Goal: Information Seeking & Learning: Learn about a topic

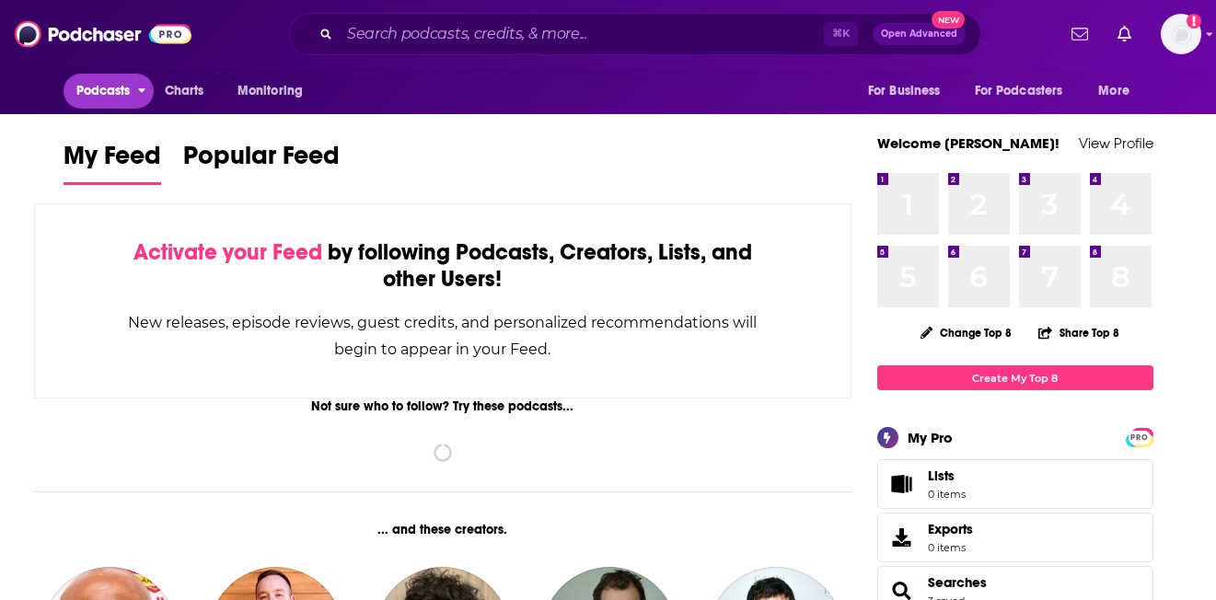
click at [115, 85] on span "Podcasts" at bounding box center [103, 91] width 54 height 26
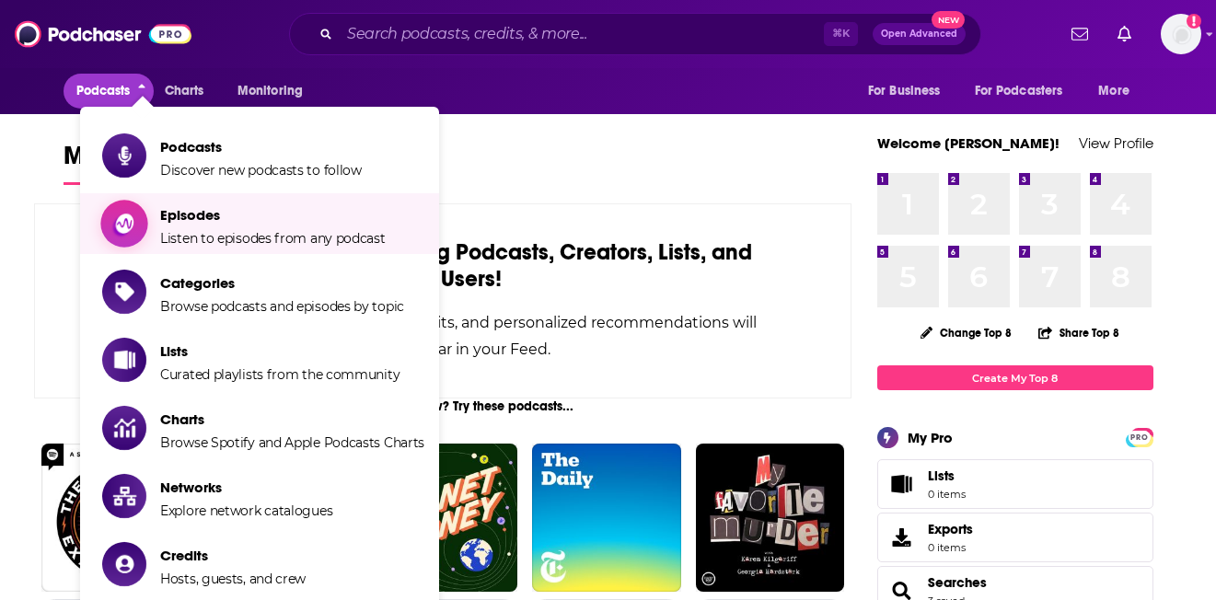
click at [180, 227] on span "Episodes Listen to episodes from any podcast" at bounding box center [273, 224] width 226 height 46
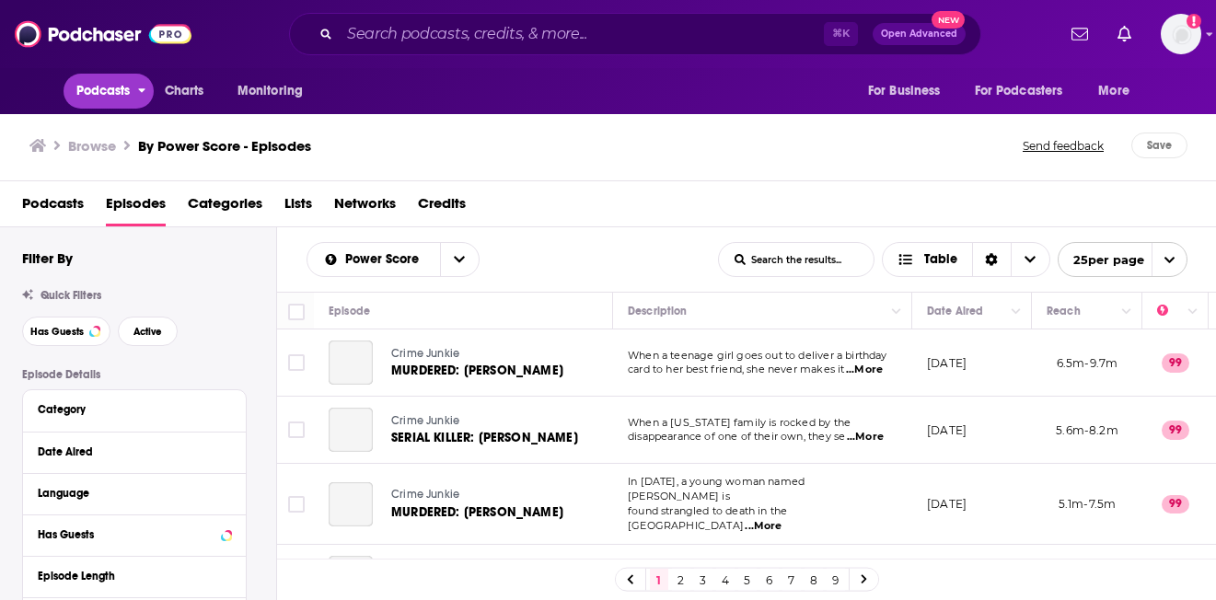
click at [97, 83] on span "Podcasts" at bounding box center [103, 91] width 54 height 26
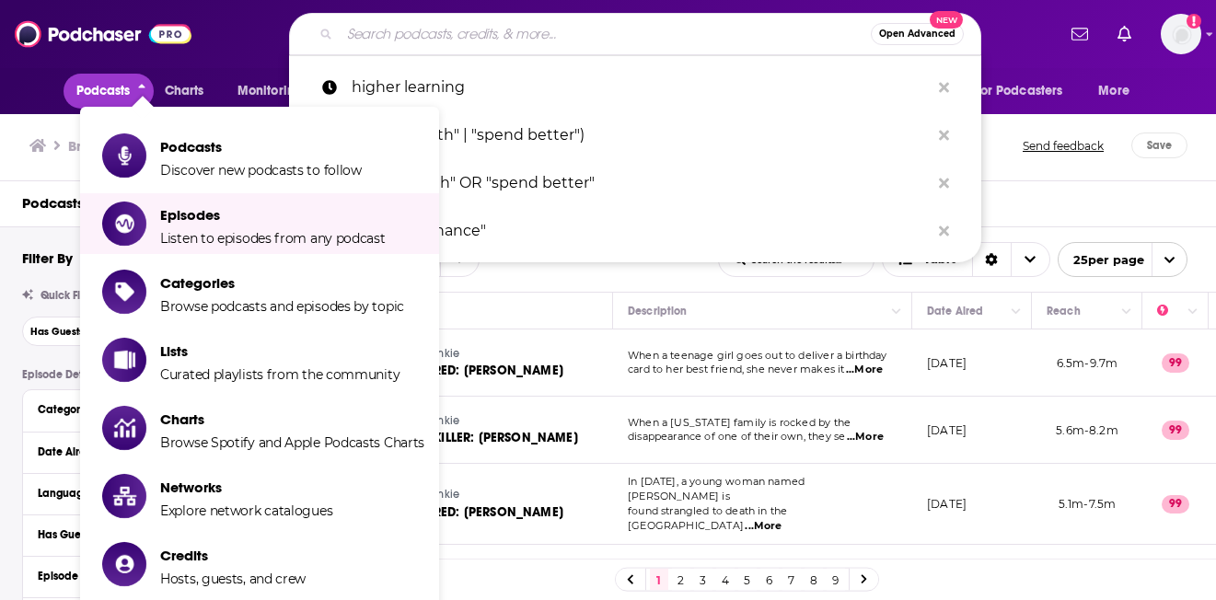
click at [517, 41] on input "Search podcasts, credits, & more..." at bounding box center [605, 33] width 531 height 29
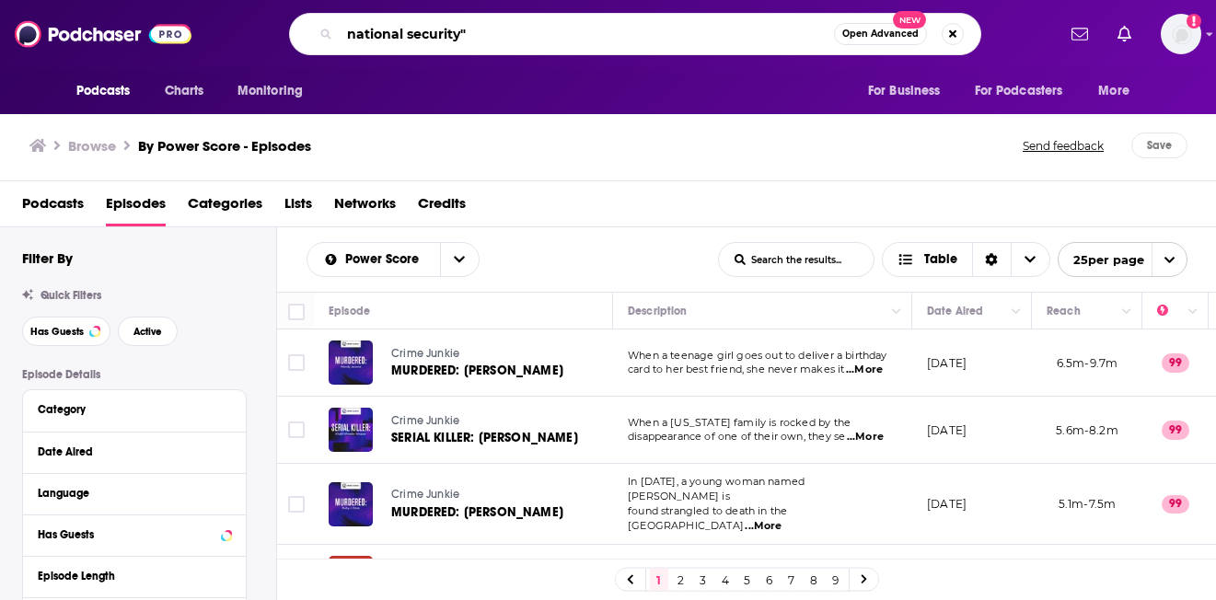
click at [346, 33] on input "national security"" at bounding box center [587, 33] width 494 height 29
type input ""national security""
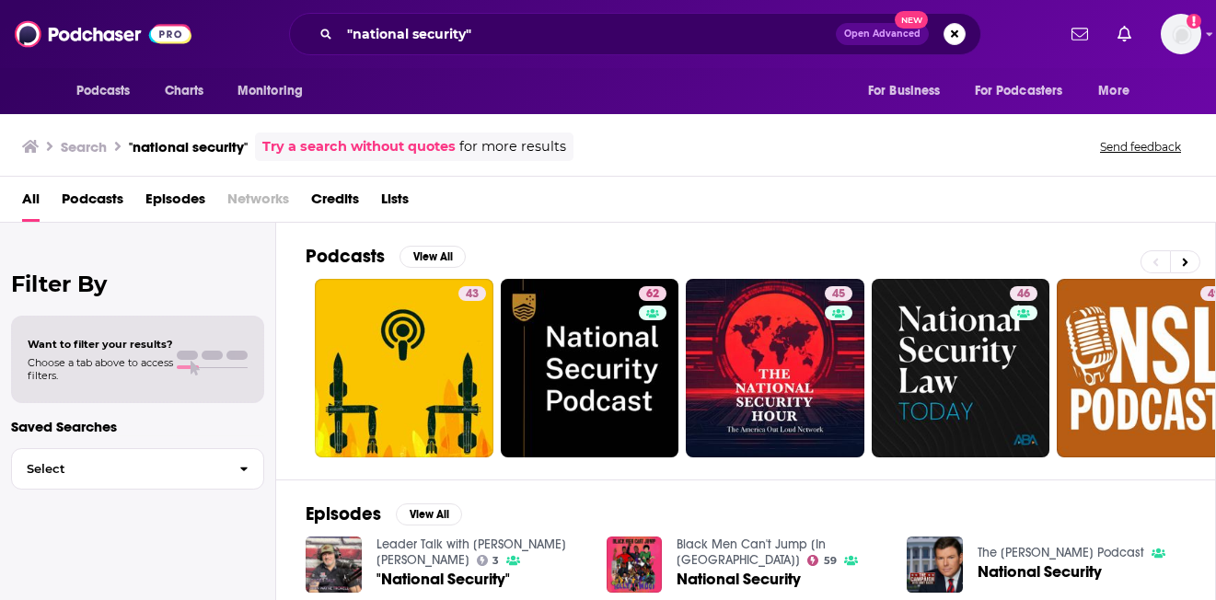
click at [110, 204] on span "Podcasts" at bounding box center [93, 203] width 62 height 38
